Goal: Task Accomplishment & Management: Complete application form

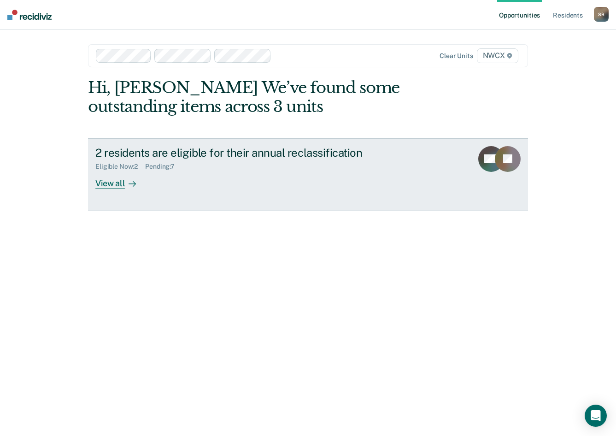
click at [116, 182] on div "View all" at bounding box center [121, 179] width 52 height 18
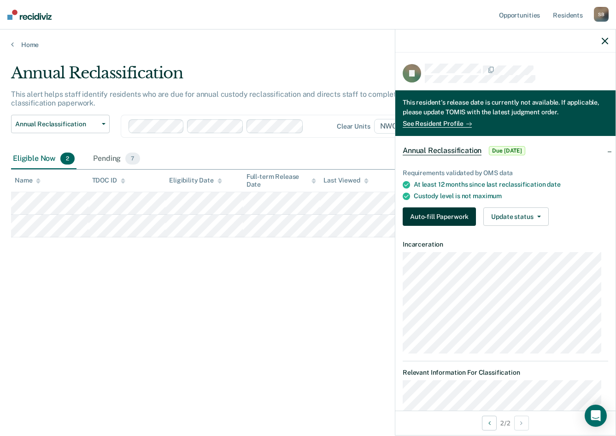
click at [452, 214] on button "Auto-fill Paperwork" at bounding box center [439, 216] width 73 height 18
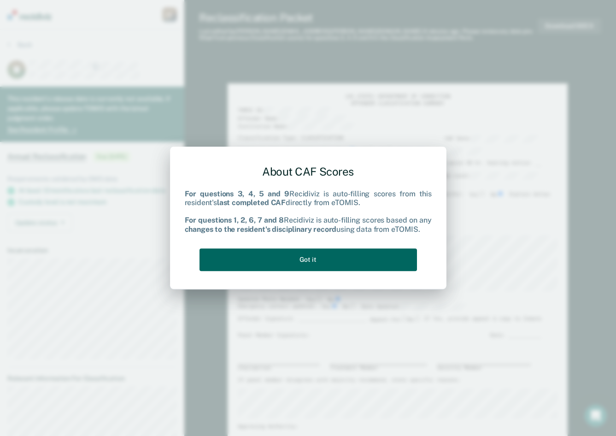
click at [314, 253] on button "Got it" at bounding box center [309, 259] width 218 height 23
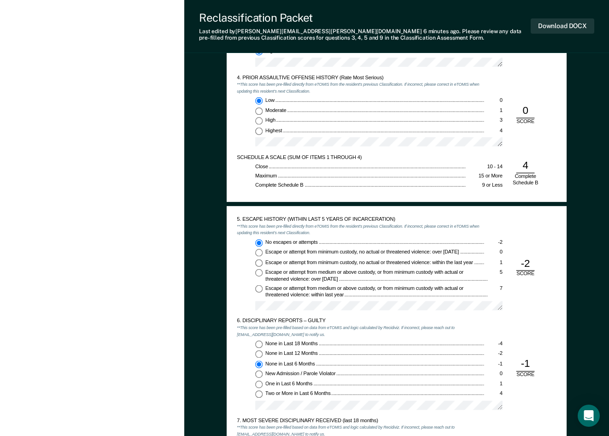
scroll to position [783, 0]
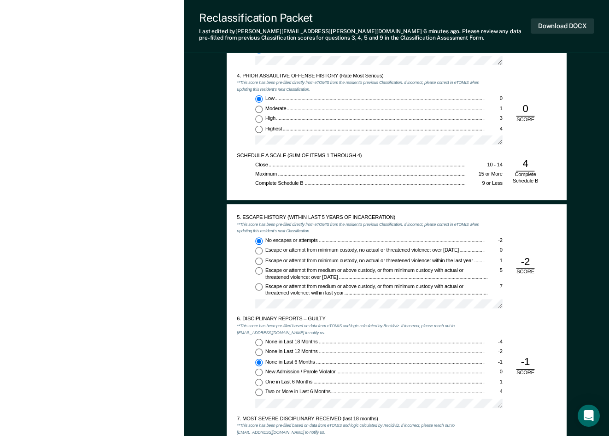
click at [259, 350] on input "None in Last 12 Months -2" at bounding box center [258, 352] width 7 height 7
type textarea "x"
radio input "true"
radio input "false"
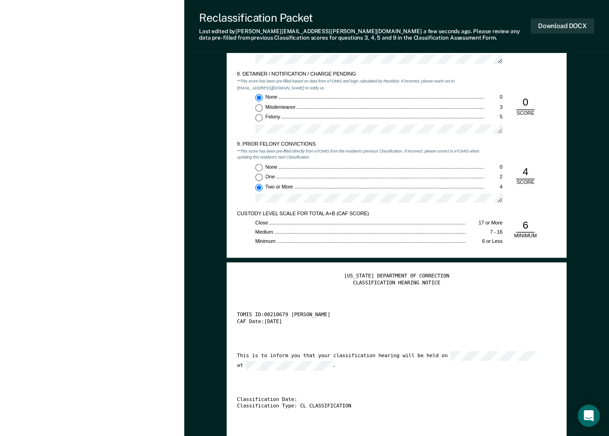
scroll to position [1152, 0]
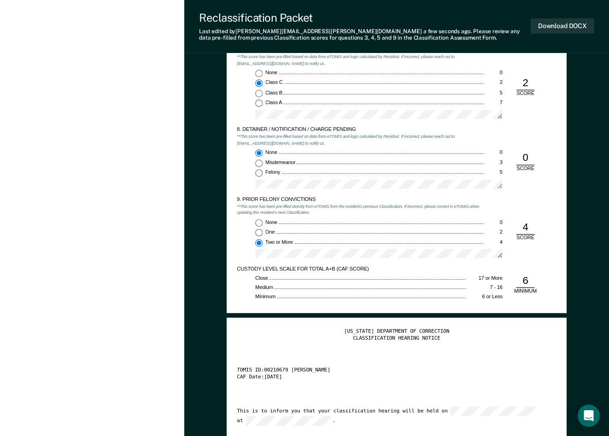
click at [528, 282] on div "6" at bounding box center [526, 281] width 18 height 14
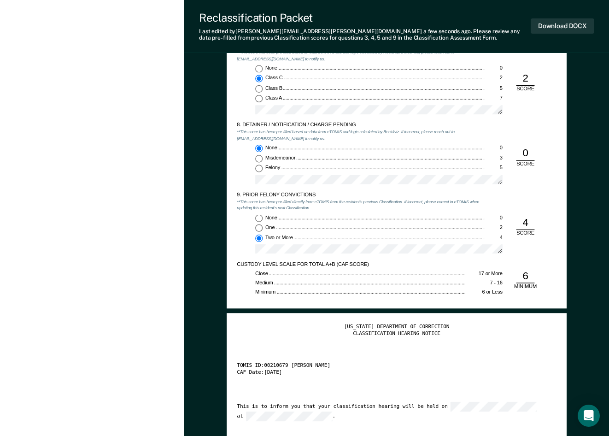
scroll to position [1290, 0]
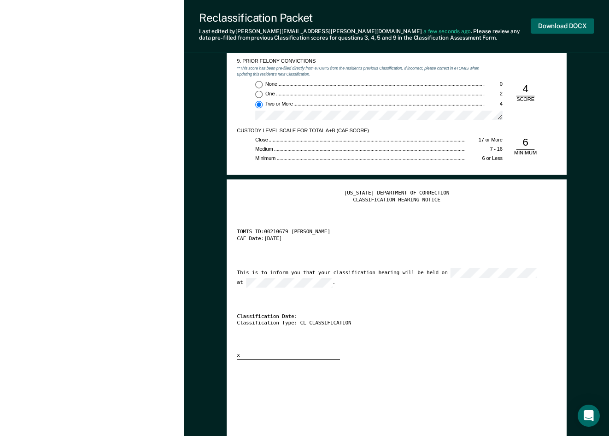
click at [559, 23] on button "Download DOCX" at bounding box center [563, 25] width 64 height 15
drag, startPoint x: 494, startPoint y: 222, endPoint x: 477, endPoint y: 214, distance: 18.6
click at [494, 222] on div "[US_STATE] DEPARTMENT OF CORRECTION CLASSIFICATION HEARING NOTICE TOMIS ID: 002…" at bounding box center [396, 275] width 319 height 170
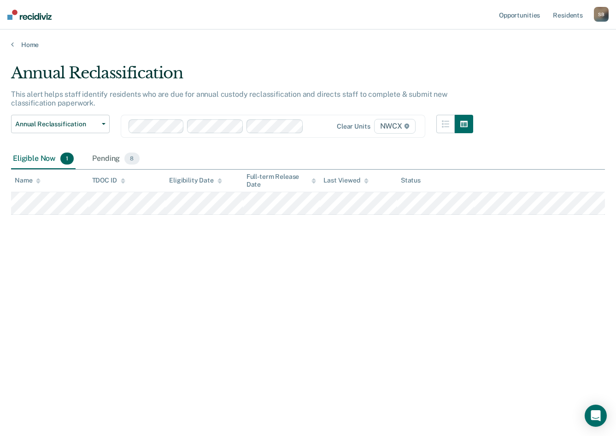
click at [194, 365] on div "Annual Reclassification This alert helps staff identify residents who are due f…" at bounding box center [308, 215] width 594 height 303
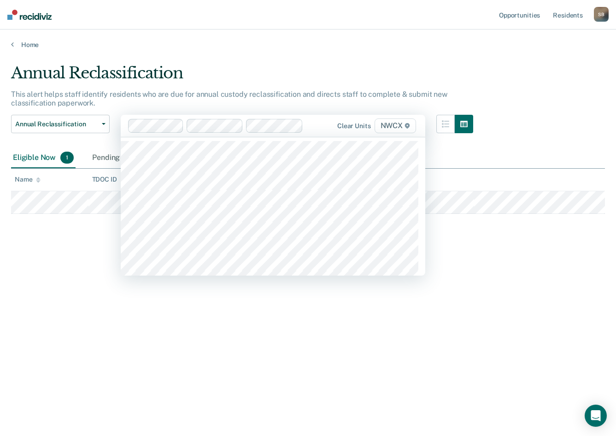
click at [272, 312] on div "Annual Reclassification This alert helps staff identify residents who are due f…" at bounding box center [308, 215] width 594 height 303
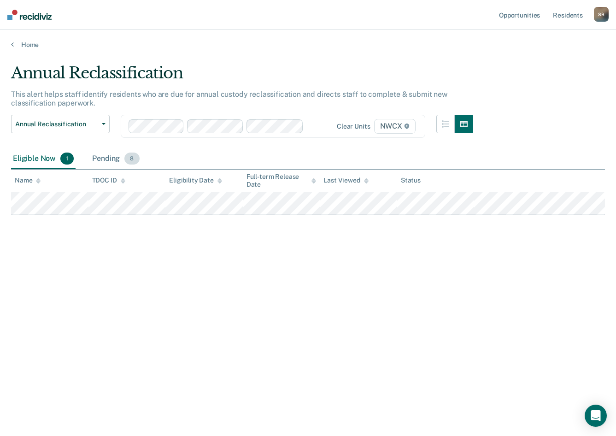
click at [112, 153] on div "Pending 8" at bounding box center [115, 159] width 51 height 20
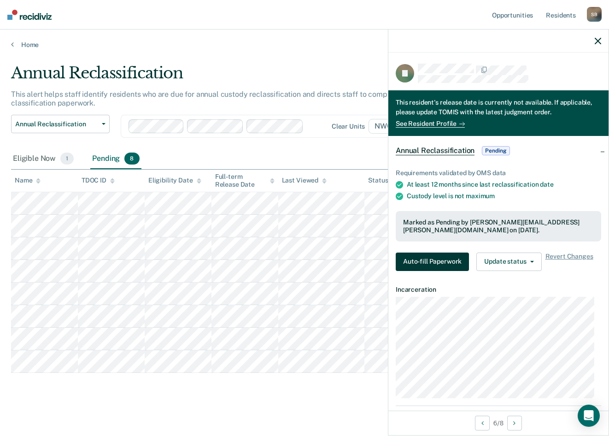
click at [437, 258] on button "Auto-fill Paperwork" at bounding box center [432, 262] width 73 height 18
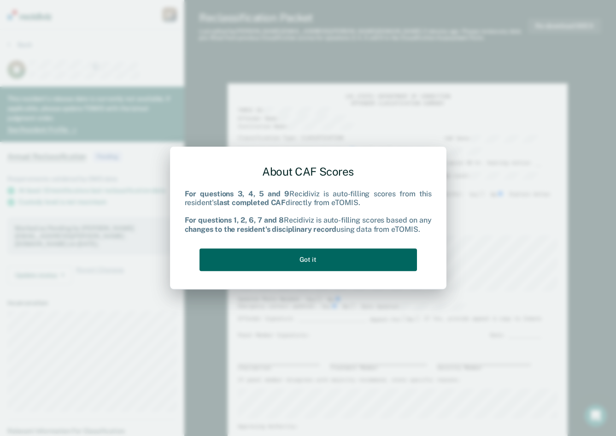
click at [331, 260] on button "Got it" at bounding box center [309, 259] width 218 height 23
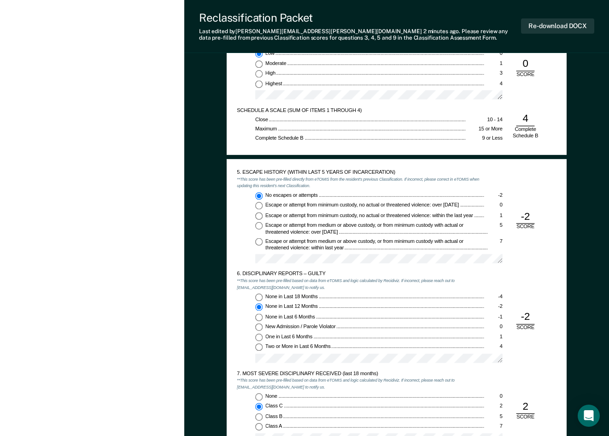
scroll to position [829, 0]
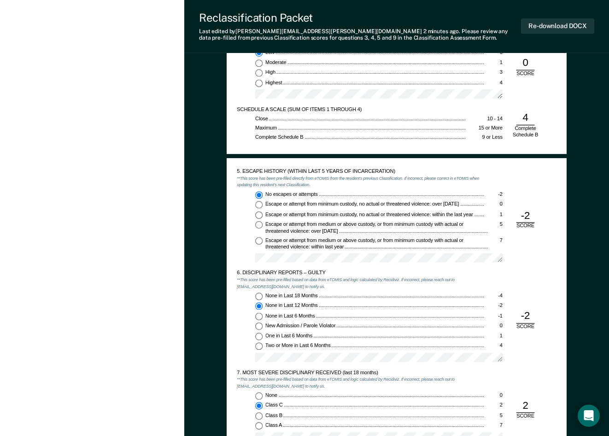
click at [524, 311] on div "-2" at bounding box center [526, 317] width 18 height 14
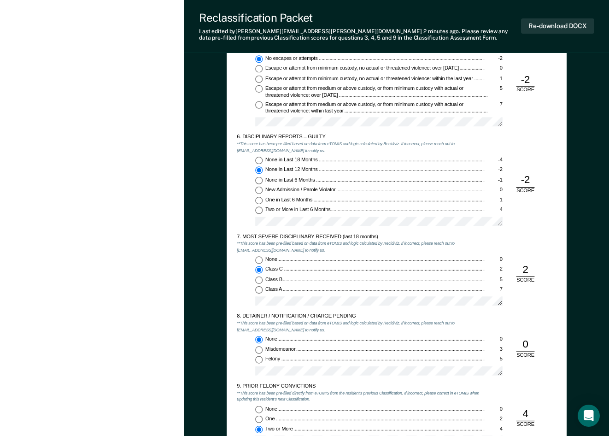
scroll to position [968, 0]
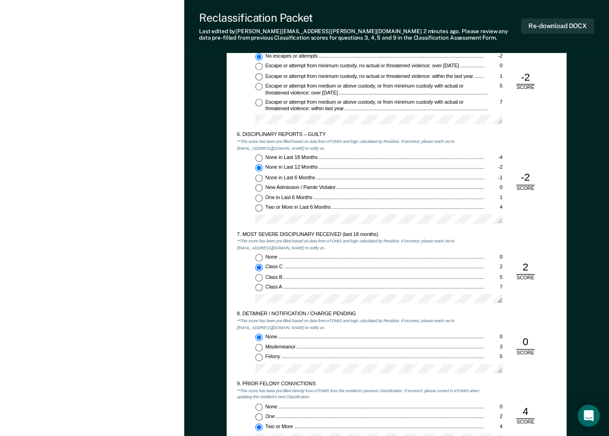
click at [524, 265] on div "2" at bounding box center [526, 268] width 18 height 14
click at [275, 257] on span "None" at bounding box center [271, 257] width 13 height 6
click at [263, 257] on input "None 0" at bounding box center [258, 257] width 7 height 7
type textarea "x"
radio input "true"
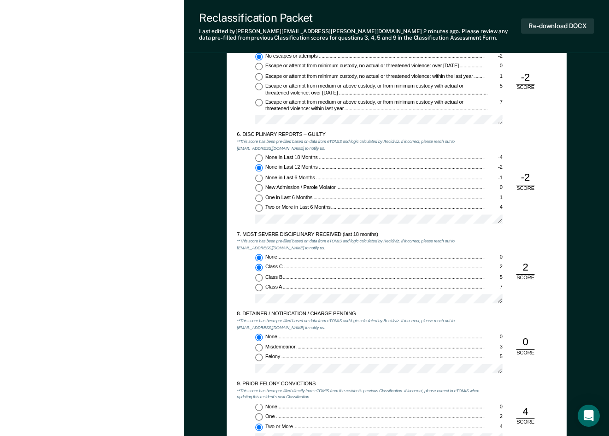
radio input "false"
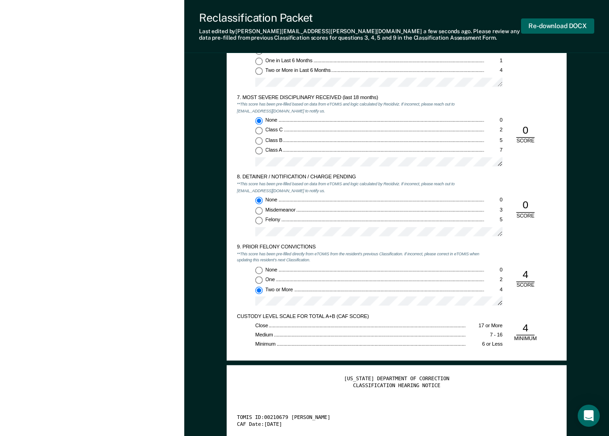
scroll to position [1060, 0]
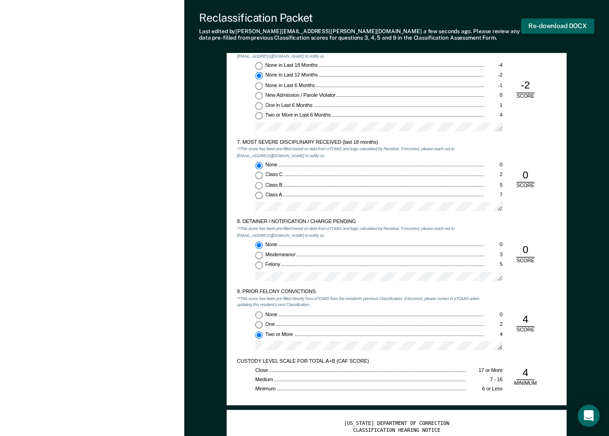
click at [561, 26] on button "Re-download DOCX" at bounding box center [557, 25] width 73 height 15
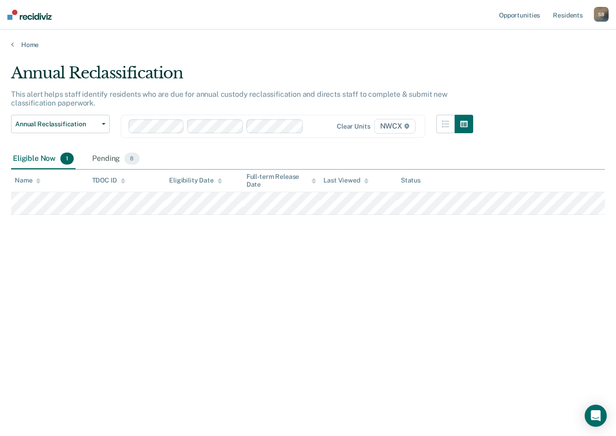
click at [60, 268] on div "Annual Reclassification This alert helps staff identify residents who are due f…" at bounding box center [308, 215] width 594 height 303
drag, startPoint x: 63, startPoint y: 291, endPoint x: 48, endPoint y: 244, distance: 49.1
click at [61, 291] on div "Annual Reclassification This alert helps staff identify residents who are due f…" at bounding box center [308, 215] width 594 height 303
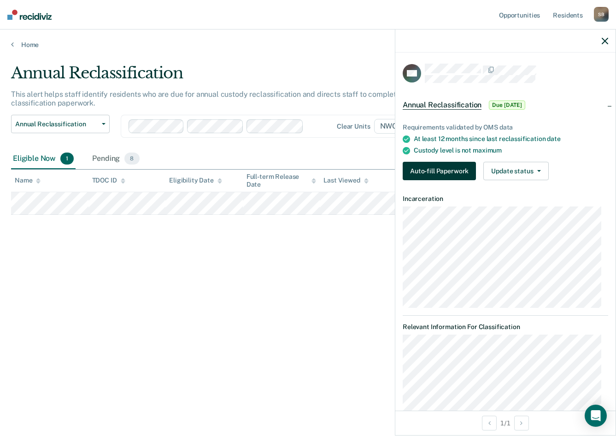
click at [457, 166] on button "Auto-fill Paperwork" at bounding box center [439, 171] width 73 height 18
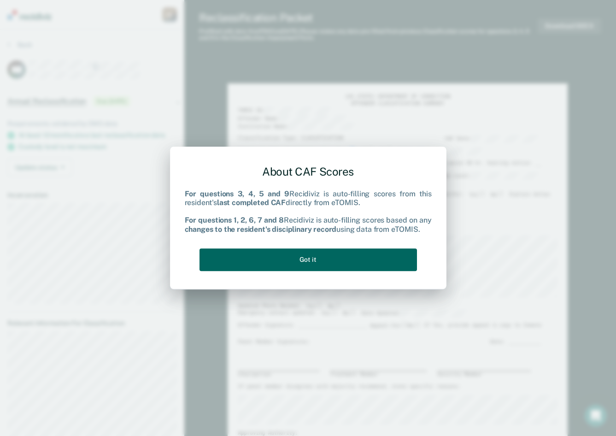
click at [324, 258] on button "Got it" at bounding box center [309, 259] width 218 height 23
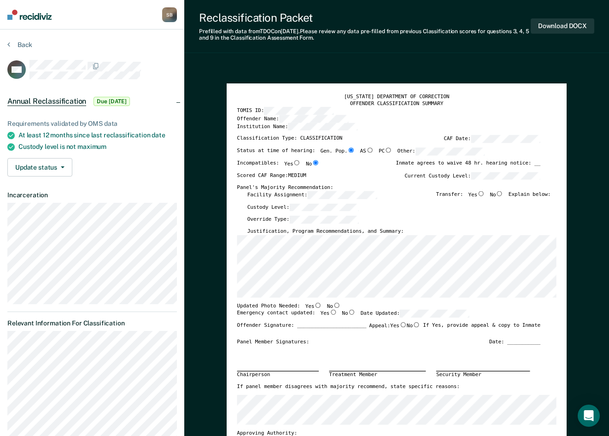
click at [504, 194] on input "No" at bounding box center [499, 193] width 7 height 5
type textarea "x"
radio input "true"
click at [333, 304] on input "No" at bounding box center [336, 304] width 7 height 5
type textarea "x"
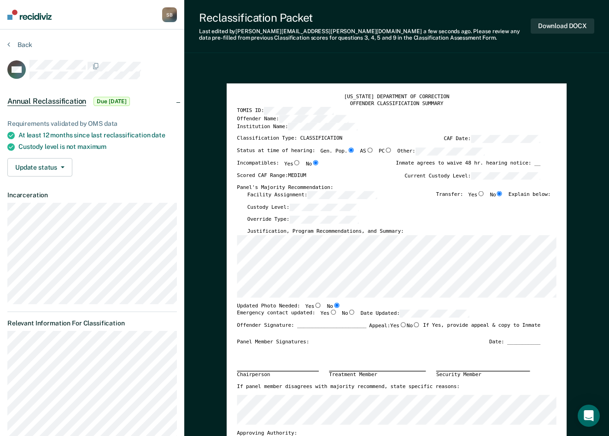
radio input "true"
click at [329, 313] on input "Yes" at bounding box center [332, 312] width 7 height 5
type textarea "x"
radio input "true"
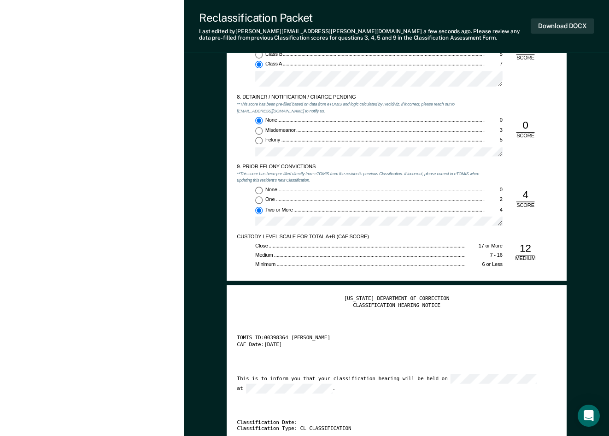
scroll to position [1198, 0]
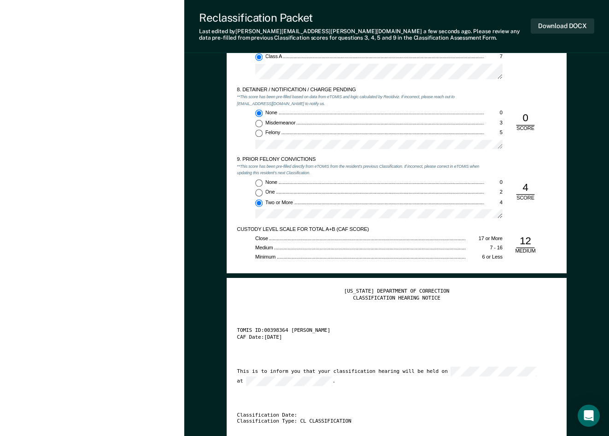
click at [341, 397] on div "[US_STATE] DEPARTMENT OF CORRECTION CLASSIFICATION HEARING NOTICE TOMIS ID: 003…" at bounding box center [396, 373] width 319 height 170
click at [396, 386] on div "[US_STATE] DEPARTMENT OF CORRECTION CLASSIFICATION HEARING NOTICE TOMIS ID: 003…" at bounding box center [396, 373] width 319 height 170
click at [560, 23] on button "Download DOCX" at bounding box center [563, 25] width 64 height 15
type textarea "x"
